Goal: Information Seeking & Learning: Learn about a topic

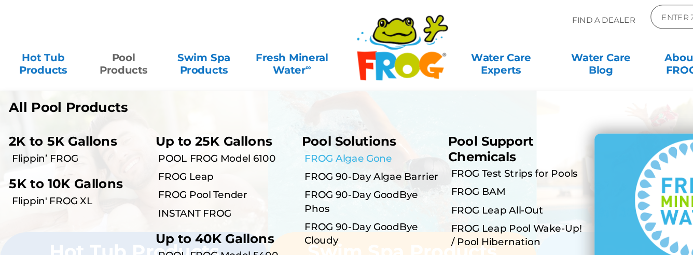
click at [317, 145] on link "FROG Algae Gone" at bounding box center [320, 145] width 116 height 11
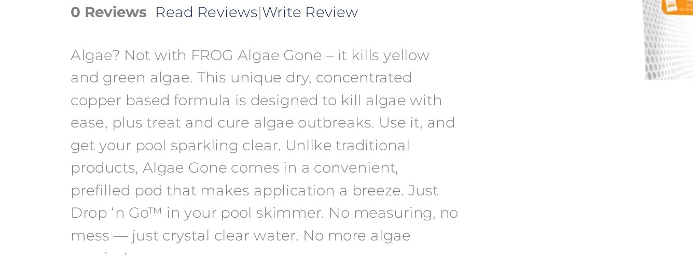
scroll to position [159, 0]
